Goal: Information Seeking & Learning: Check status

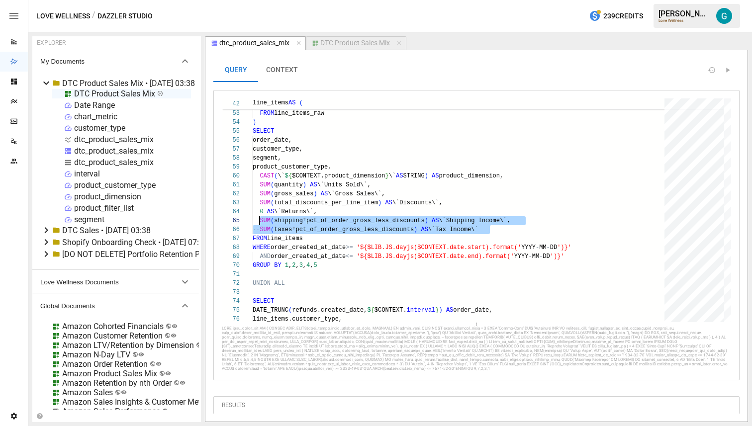
scroll to position [36, 7]
click at [12, 39] on icon "Reports" at bounding box center [14, 42] width 8 height 8
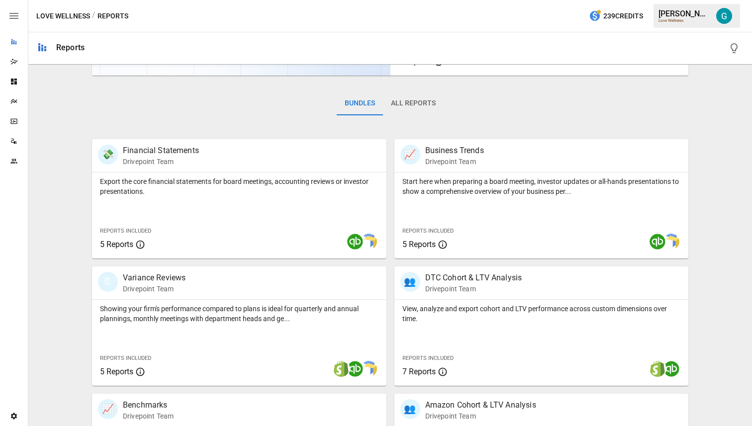
scroll to position [134, 0]
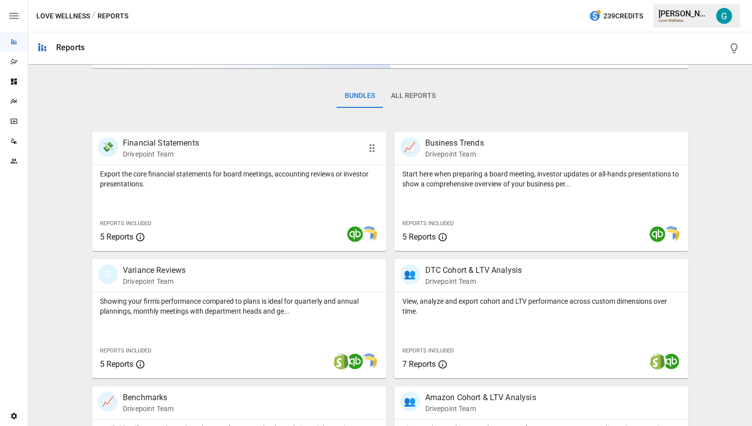
click at [304, 163] on div "💸 Financial Statements Drivepoint Team" at bounding box center [239, 148] width 294 height 33
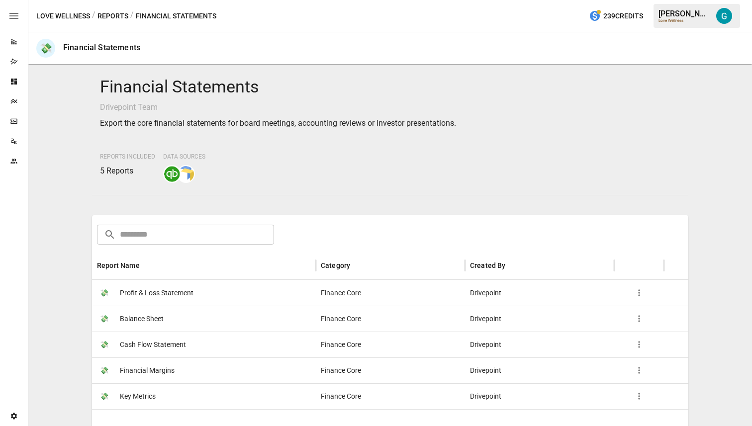
scroll to position [0, 0]
click at [249, 298] on div "💸 Profit & Loss Statement" at bounding box center [204, 292] width 224 height 26
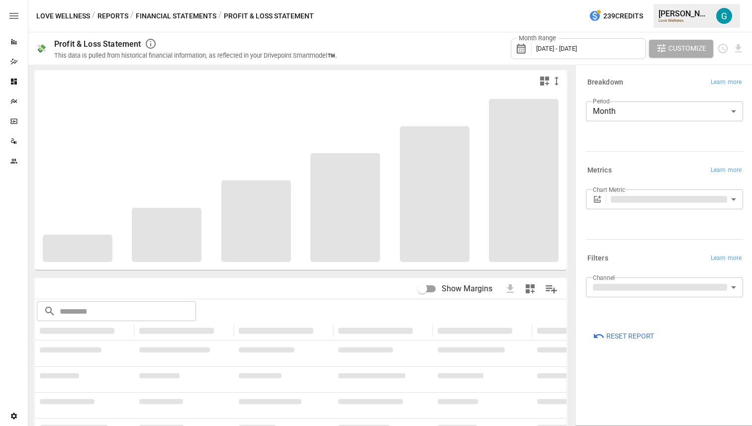
click at [194, 16] on button "Financial Statements" at bounding box center [176, 16] width 81 height 12
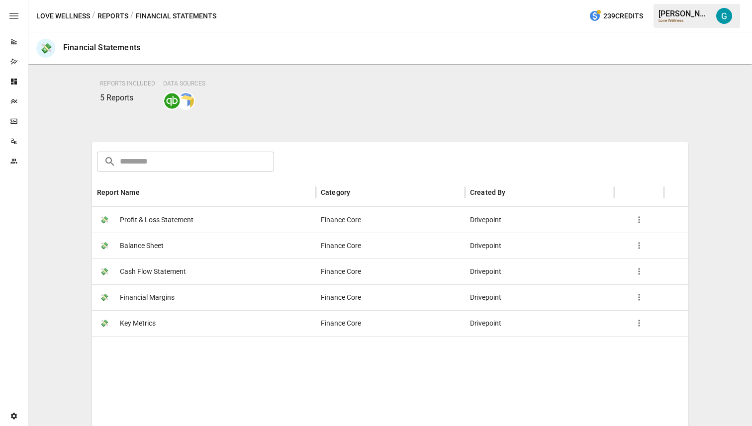
scroll to position [132, 0]
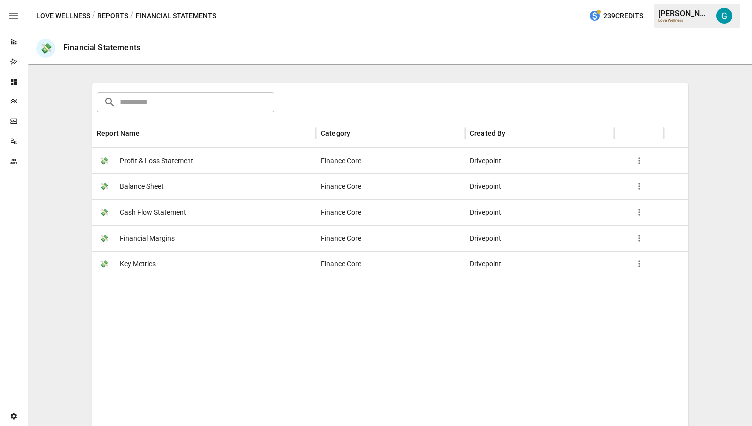
click at [180, 188] on div "💸 Balance Sheet" at bounding box center [204, 187] width 224 height 26
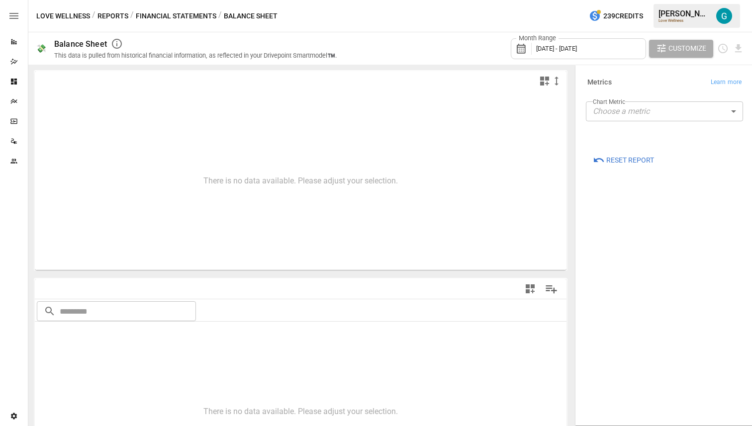
type input "**********"
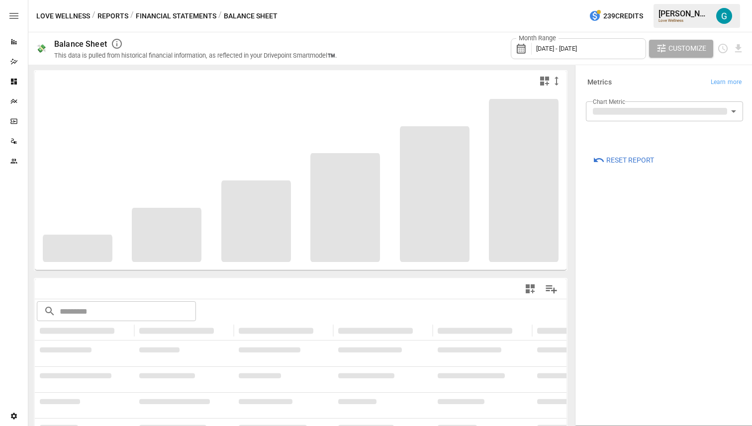
click at [108, 15] on button "Reports" at bounding box center [112, 16] width 31 height 12
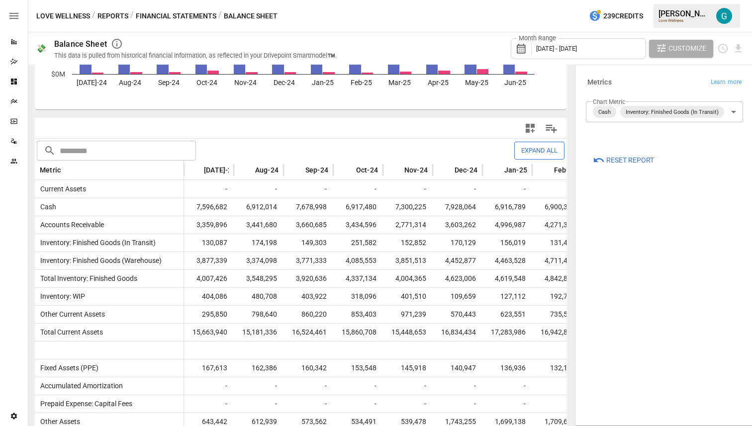
scroll to position [163, 0]
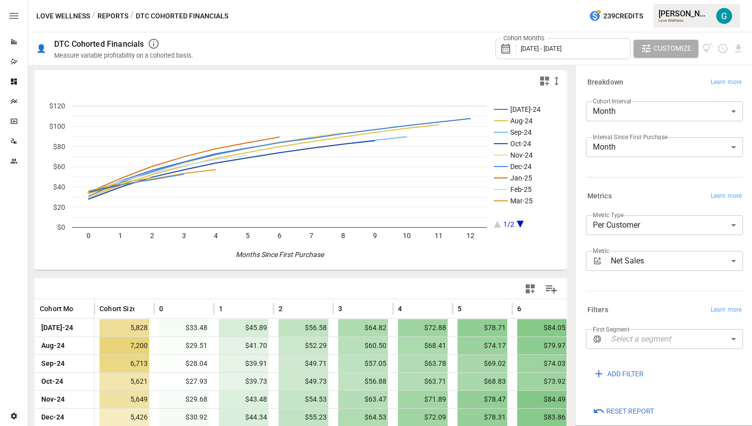
scroll to position [132, 0]
